Goal: Check status: Check status

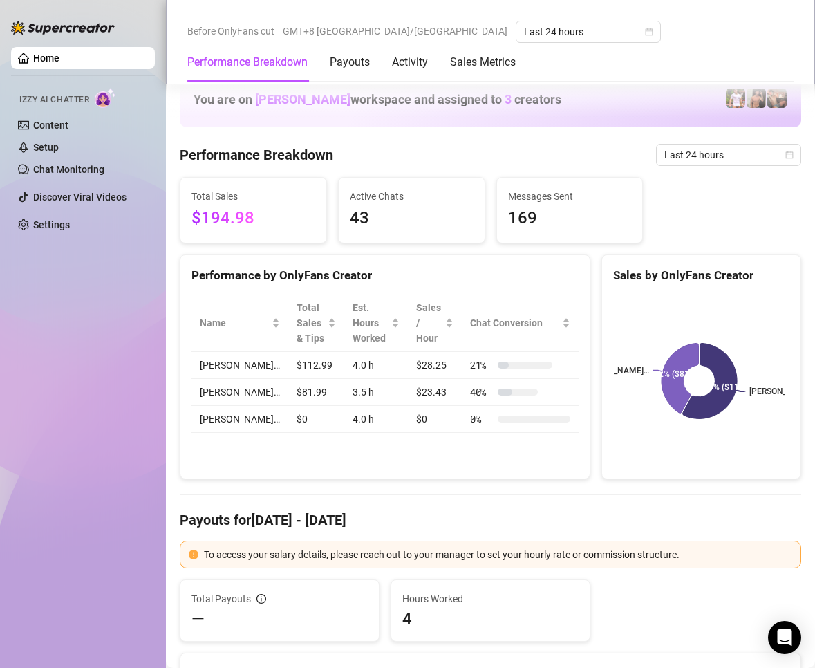
scroll to position [1175, 0]
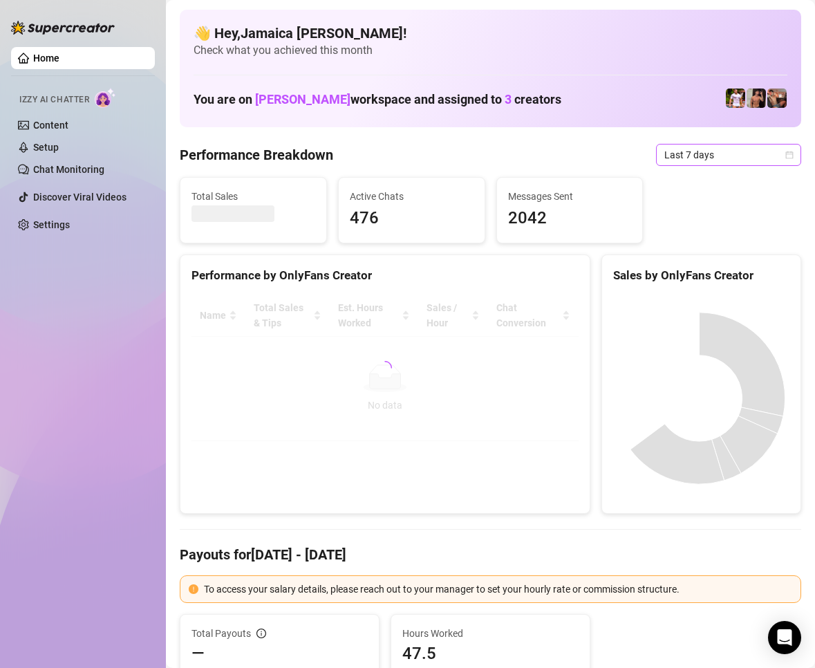
click at [668, 159] on span "Last 7 days" at bounding box center [728, 154] width 129 height 21
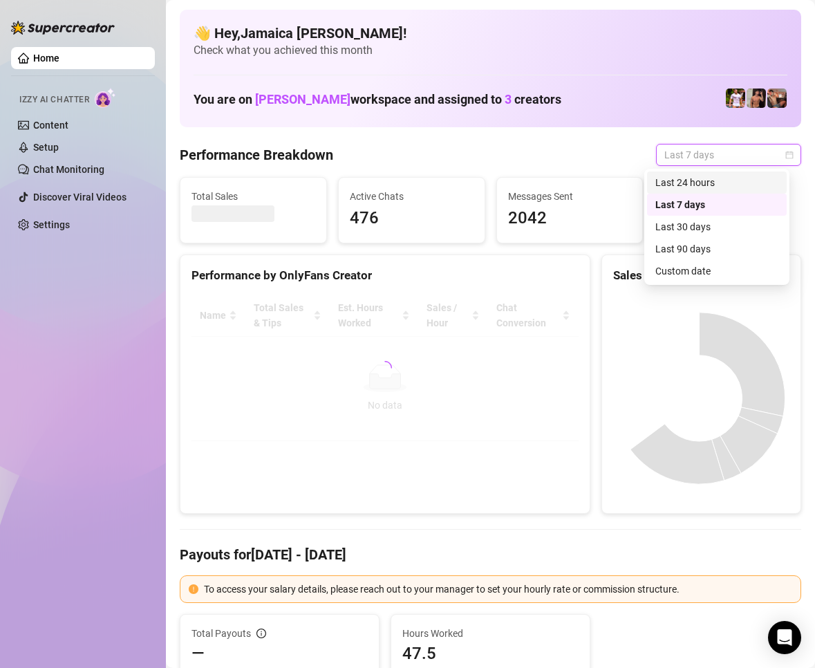
click at [684, 182] on div "Last 24 hours" at bounding box center [716, 182] width 123 height 15
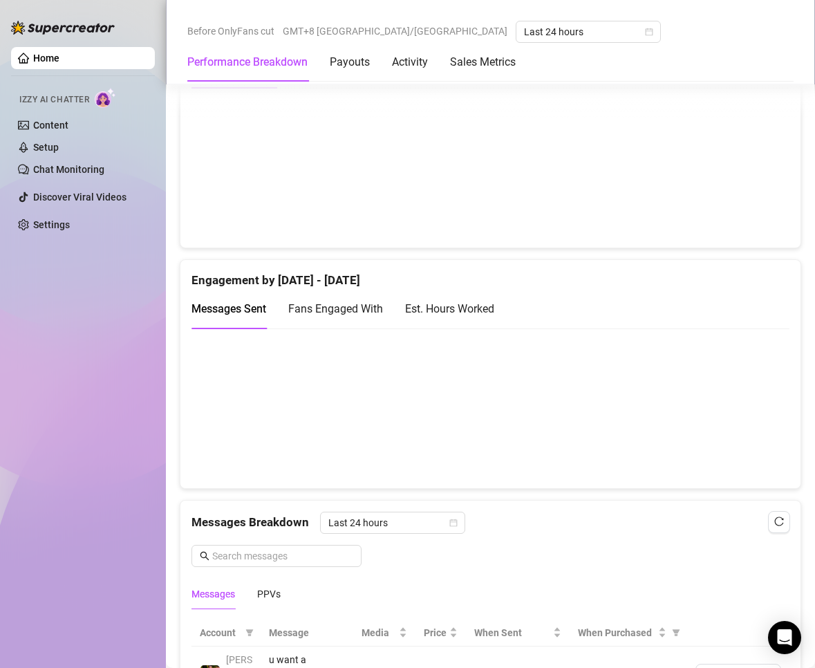
scroll to position [1037, 0]
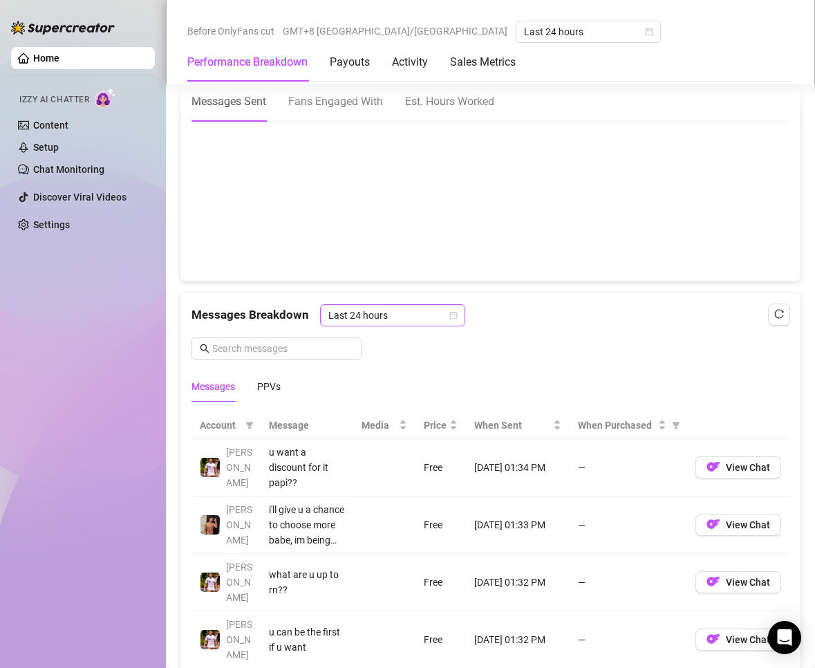
click at [383, 318] on span "Last 24 hours" at bounding box center [392, 315] width 129 height 21
click at [391, 343] on div "Last 24 hours" at bounding box center [391, 342] width 123 height 15
click at [275, 384] on div "PPVs" at bounding box center [269, 386] width 24 height 15
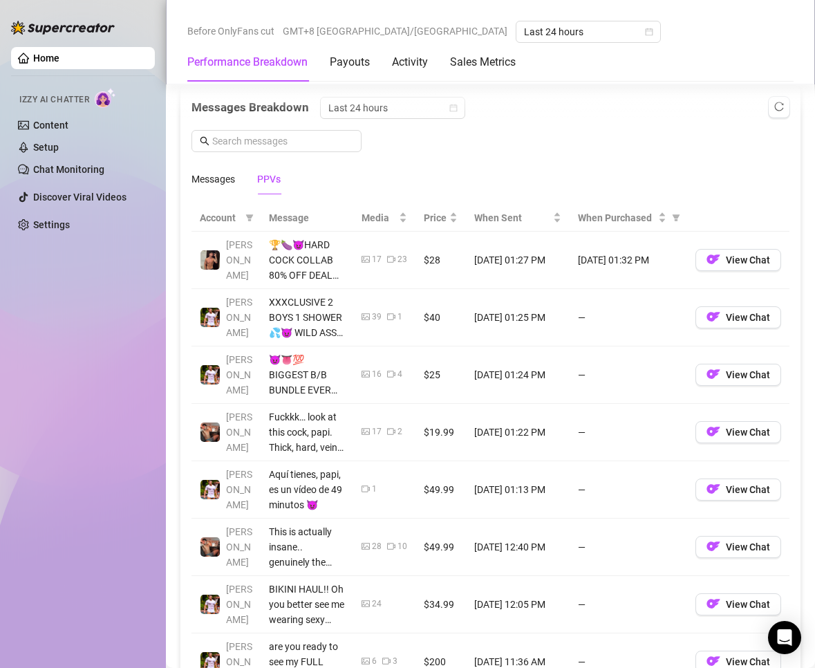
scroll to position [1659, 0]
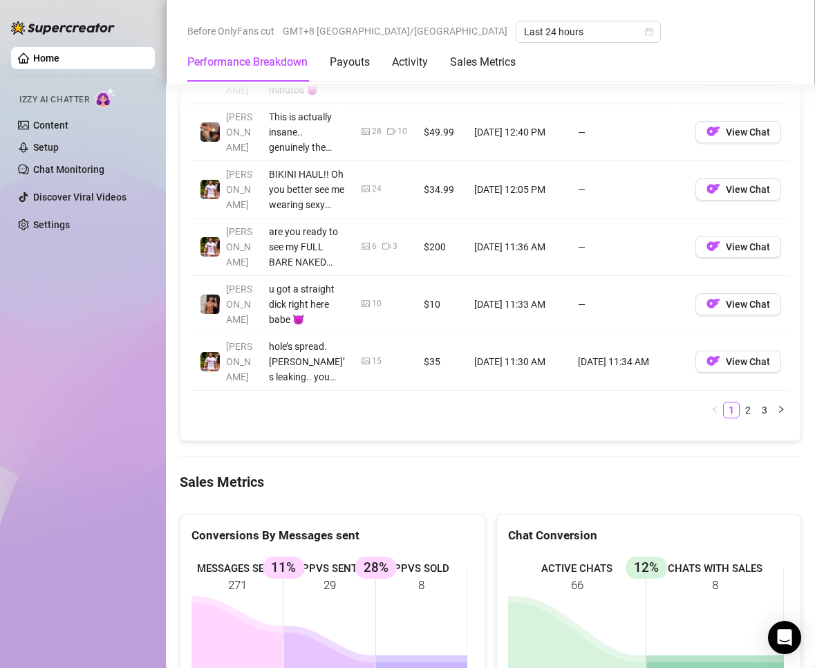
drag, startPoint x: 738, startPoint y: 413, endPoint x: 712, endPoint y: 443, distance: 40.2
click at [740, 413] on link "2" at bounding box center [747, 409] width 15 height 15
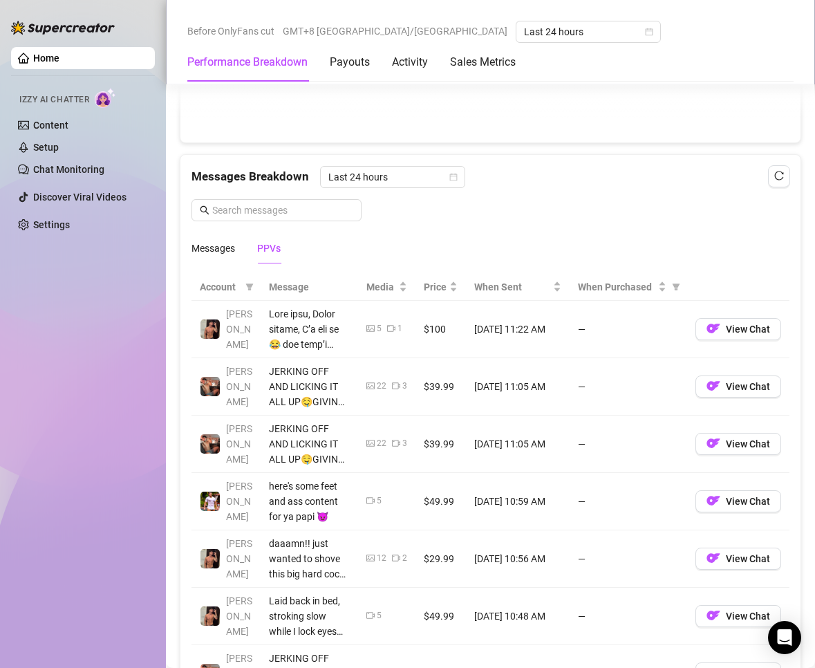
scroll to position [1521, 0]
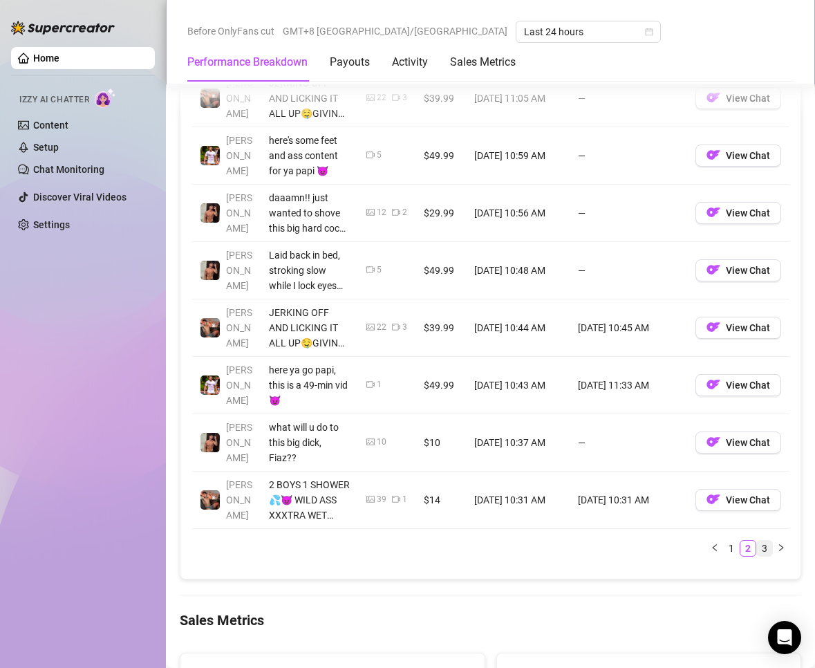
click at [757, 547] on link "3" at bounding box center [764, 548] width 15 height 15
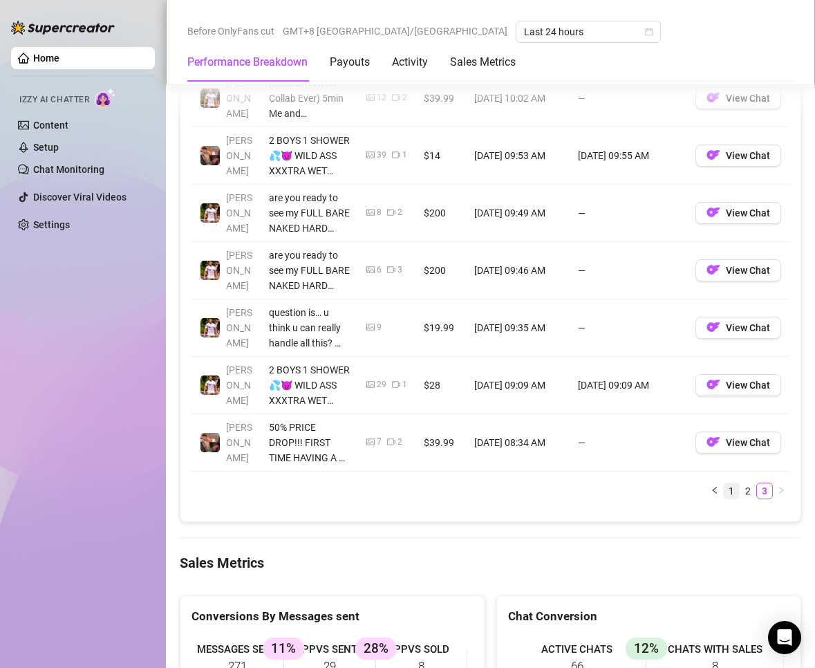
click at [724, 496] on link "1" at bounding box center [731, 490] width 15 height 15
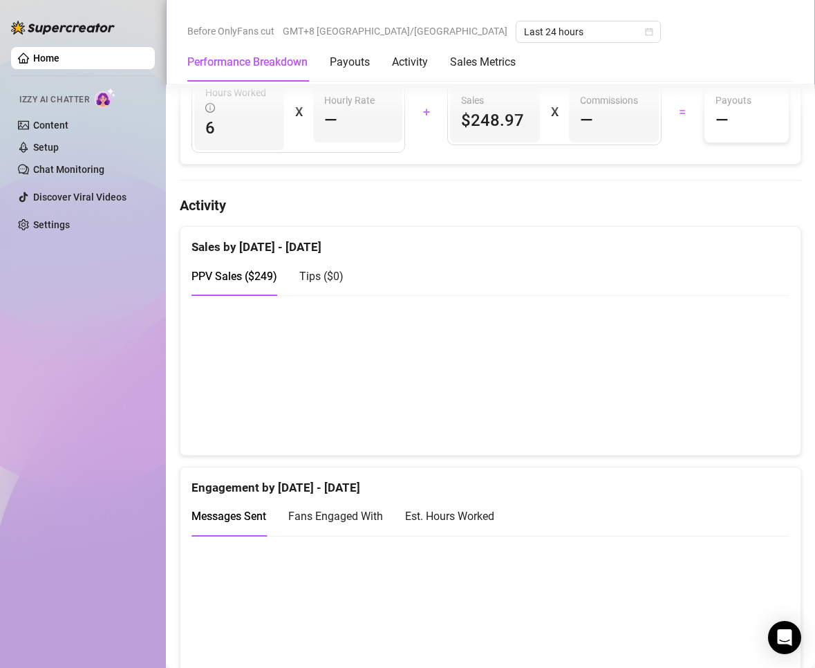
scroll to position [277, 0]
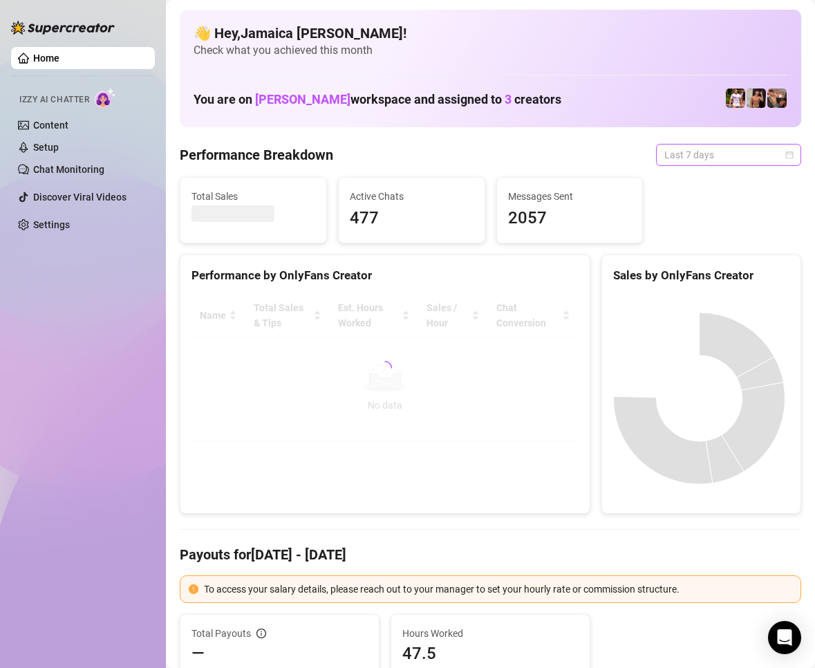
drag, startPoint x: 733, startPoint y: 143, endPoint x: 723, endPoint y: 153, distance: 13.7
click at [732, 144] on div "Last 7 days" at bounding box center [728, 155] width 145 height 22
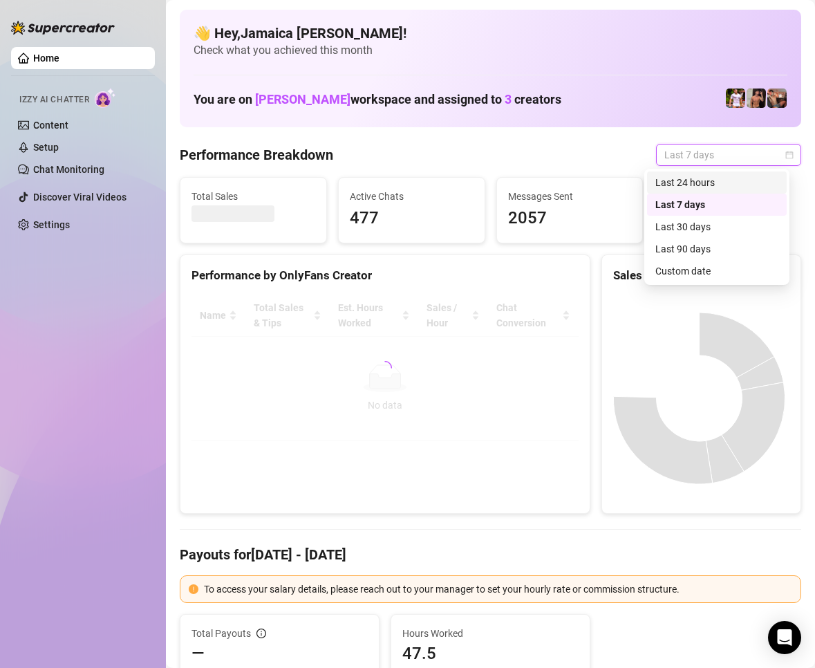
click at [712, 179] on div "Last 24 hours" at bounding box center [716, 182] width 123 height 15
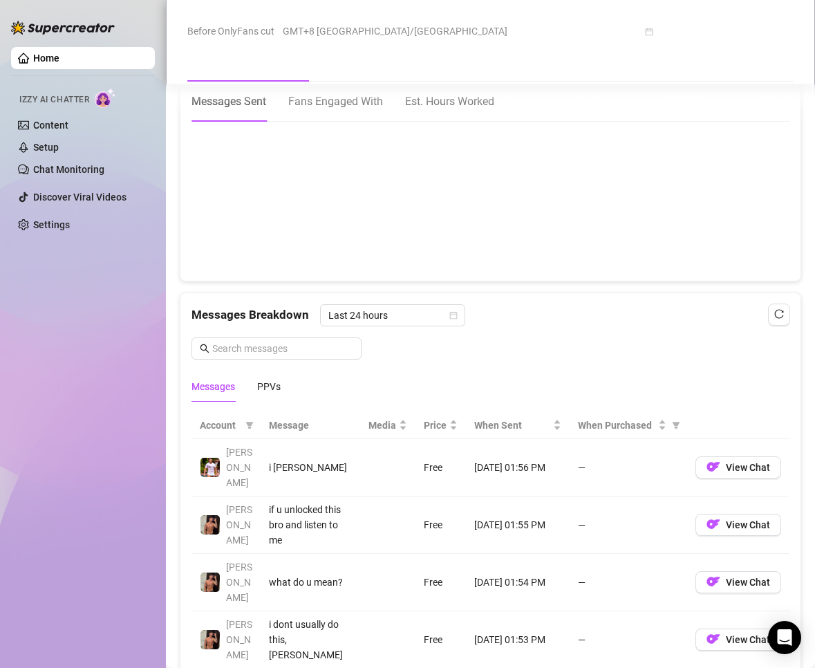
scroll to position [1175, 0]
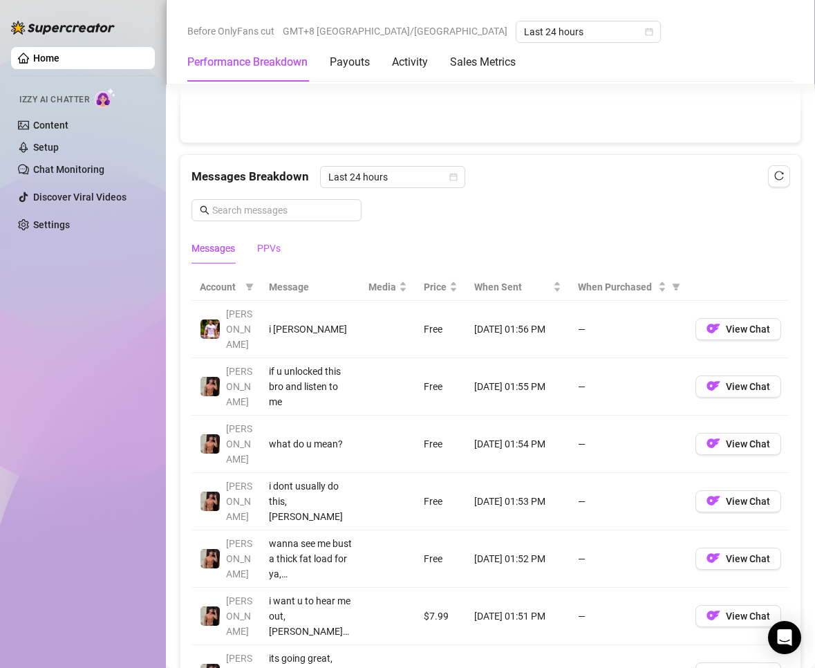
click at [260, 254] on div "PPVs" at bounding box center [269, 248] width 24 height 15
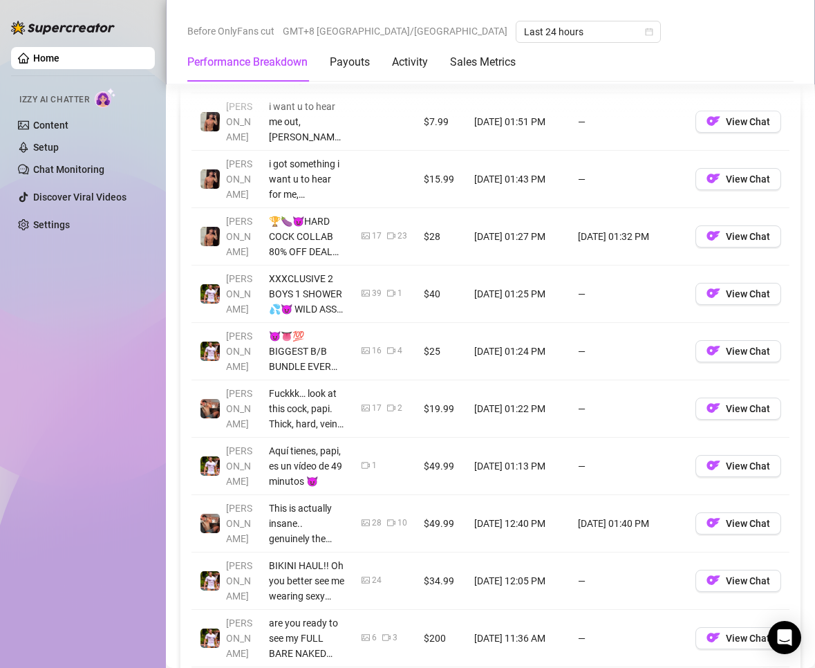
scroll to position [968, 0]
